Goal: Task Accomplishment & Management: Complete application form

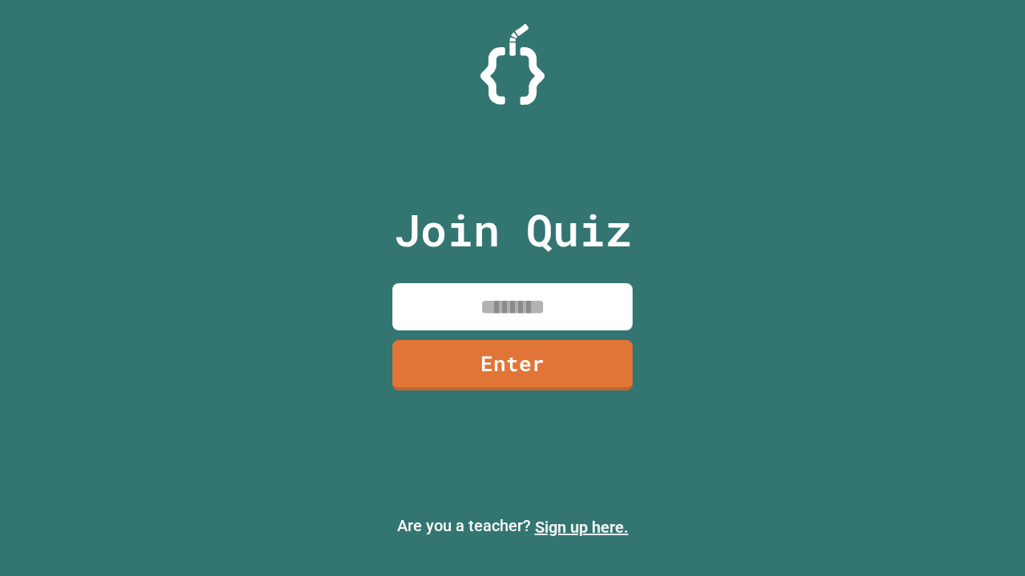
click at [581, 528] on link "Sign up here." at bounding box center [582, 527] width 94 height 19
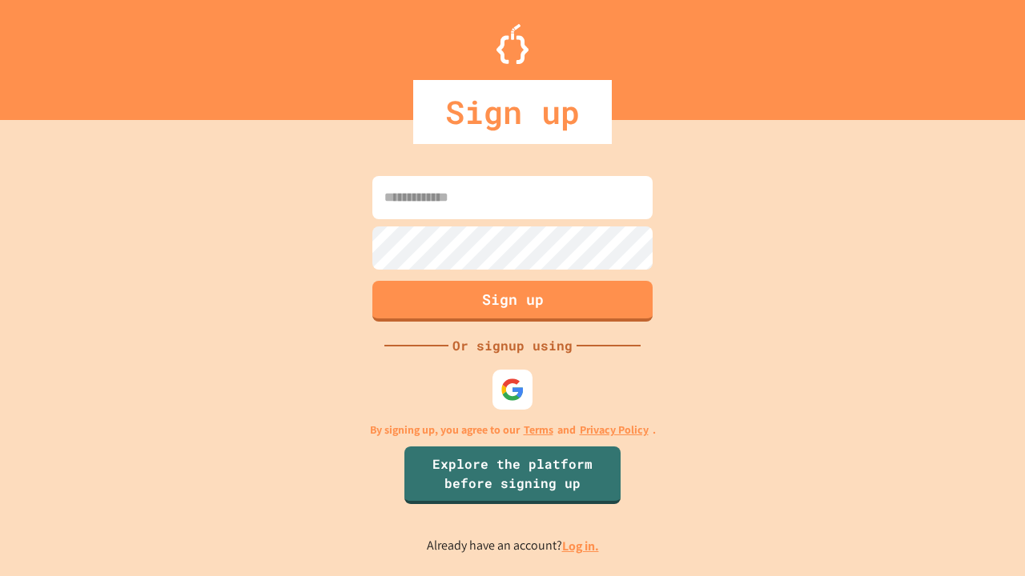
click at [581, 546] on link "Log in." at bounding box center [580, 546] width 37 height 17
